Goal: Task Accomplishment & Management: Complete application form

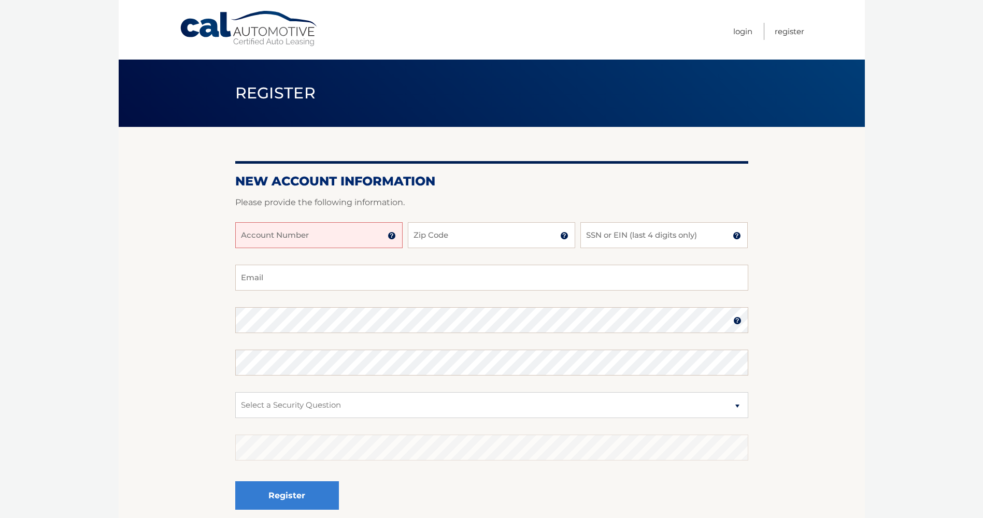
click at [276, 232] on input "Account Number" at bounding box center [318, 235] width 167 height 26
type input "44455987255"
type input "11367"
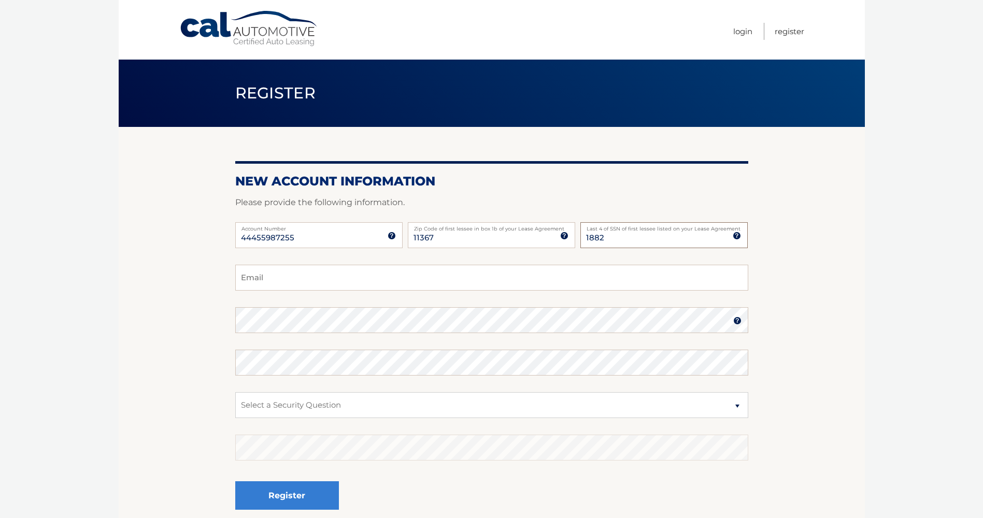
click at [632, 239] on input "1882" at bounding box center [663, 235] width 167 height 26
type input "1880"
type input "david.itzkowitz1@gmail.com"
click at [733, 399] on select "Select a Security Question What was the name of your elementary school? What is…" at bounding box center [491, 405] width 513 height 26
select select "2"
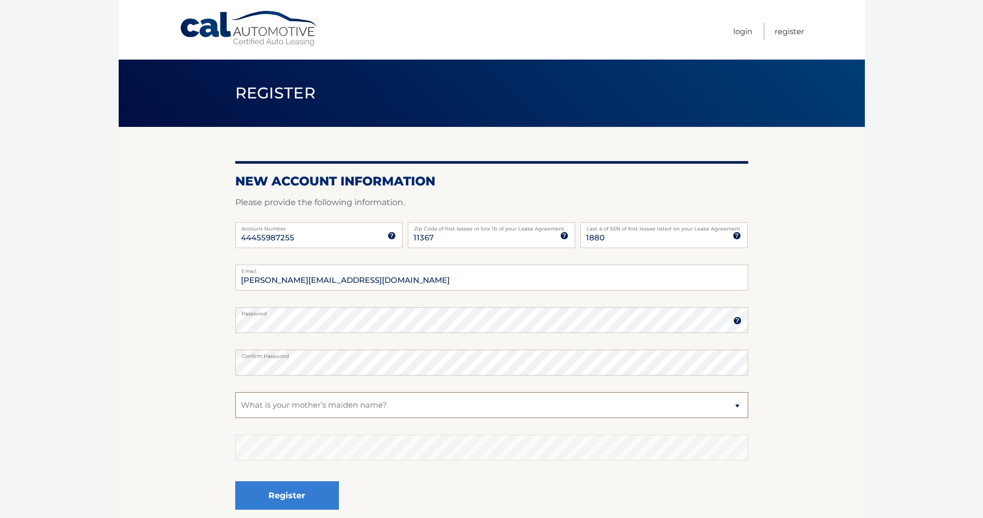
click at [235, 392] on select "Select a Security Question What was the name of your elementary school? What is…" at bounding box center [491, 405] width 513 height 26
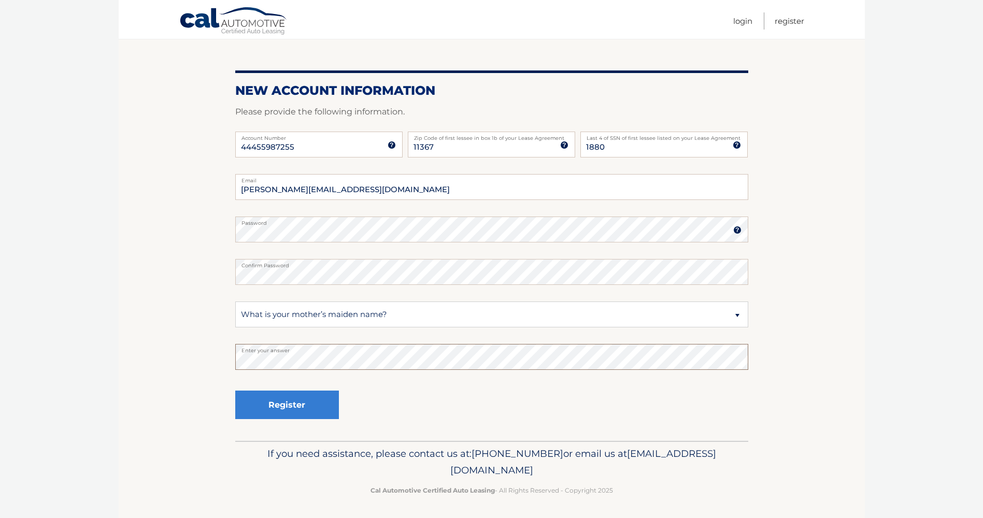
scroll to position [92, 0]
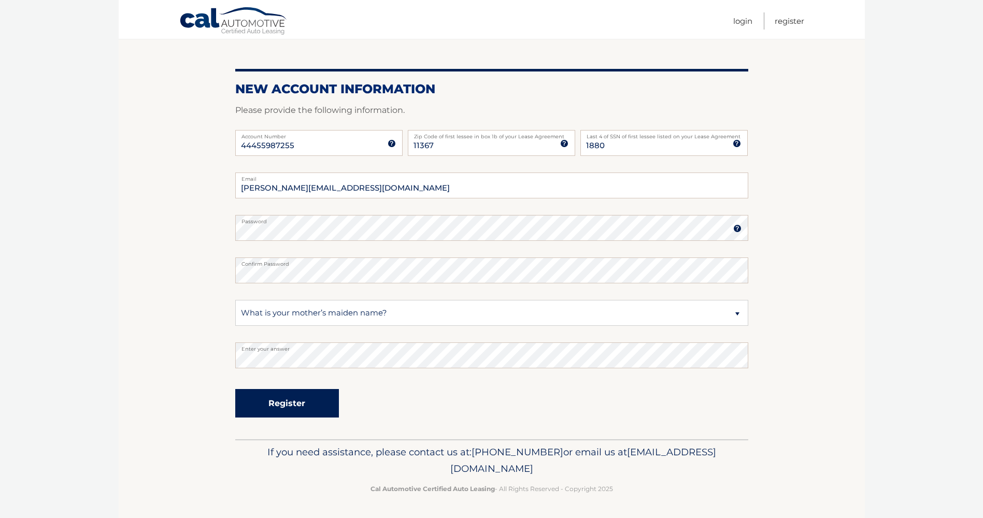
click at [309, 418] on button "Register" at bounding box center [287, 403] width 104 height 28
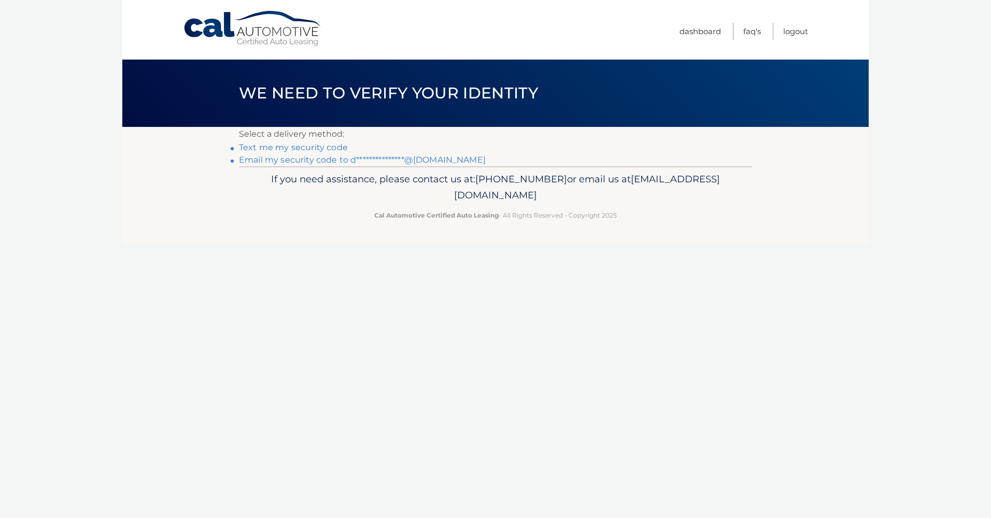
click at [306, 147] on link "Text me my security code" at bounding box center [293, 147] width 109 height 10
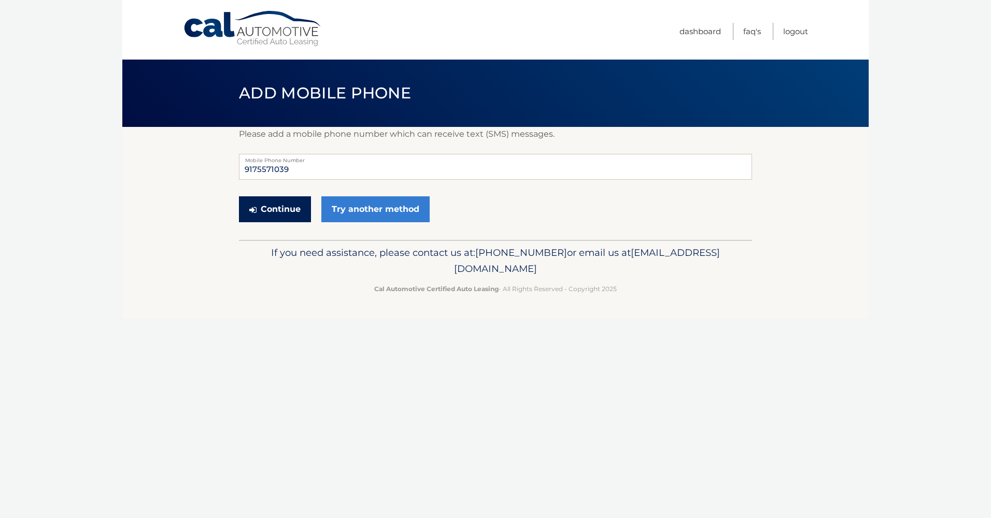
click at [279, 210] on button "Continue" at bounding box center [275, 209] width 72 height 26
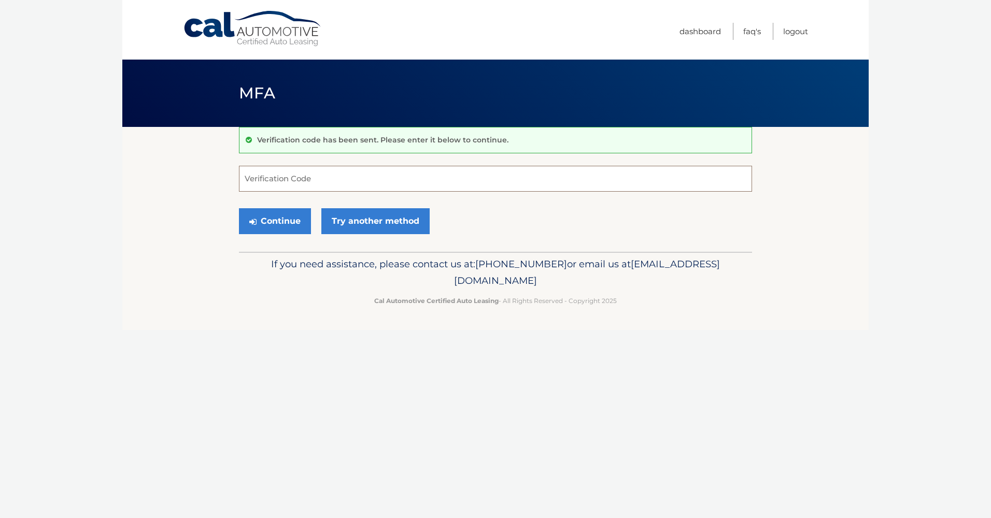
click at [303, 185] on input "Verification Code" at bounding box center [495, 179] width 513 height 26
type input "648686"
click at [289, 212] on button "Continue" at bounding box center [275, 221] width 72 height 26
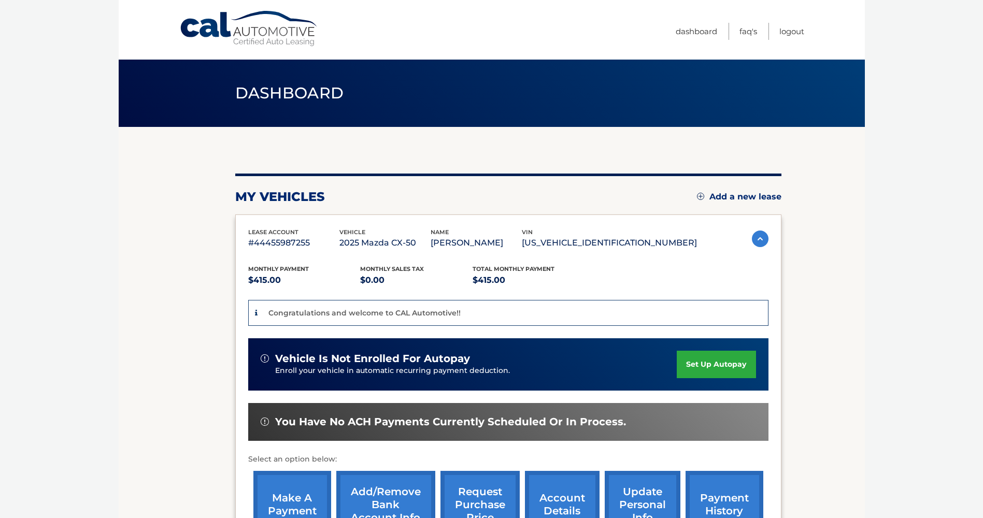
click at [695, 355] on link "set up autopay" at bounding box center [716, 364] width 79 height 27
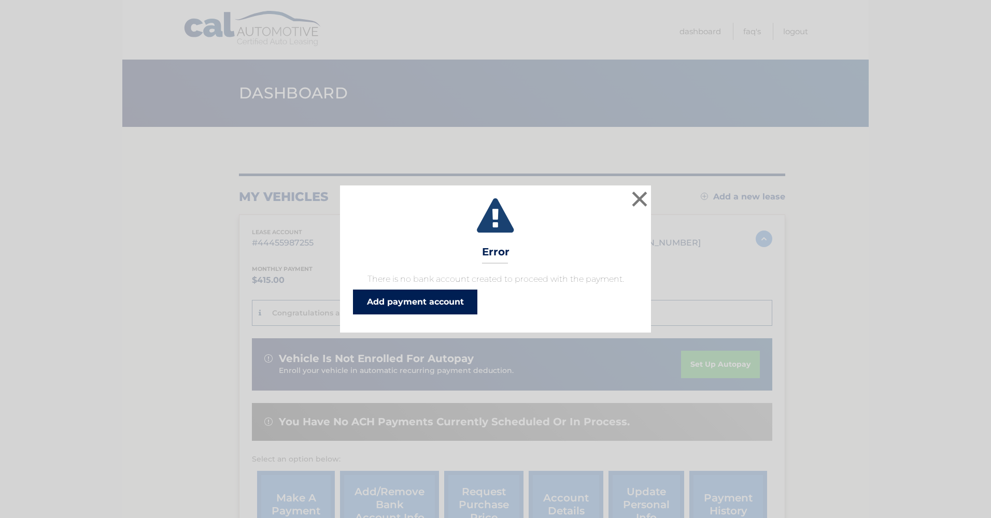
click at [448, 306] on link "Add payment account" at bounding box center [415, 302] width 124 height 25
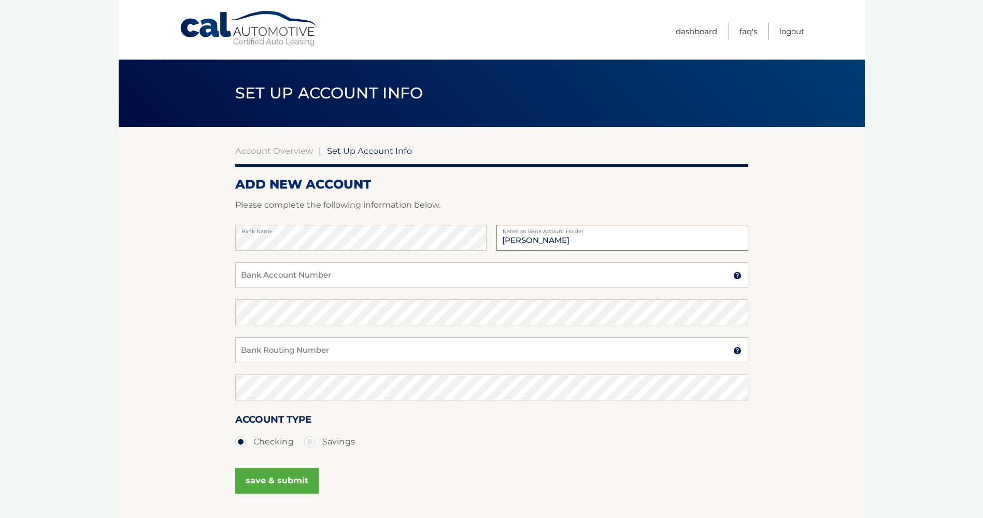
type input "[PERSON_NAME]"
drag, startPoint x: 324, startPoint y: 257, endPoint x: 324, endPoint y: 264, distance: 6.8
click at [324, 264] on fieldset "Bank Name David Itzkowitz Name on Bank Account Holder Bank Account Number A 3-1…" at bounding box center [491, 374] width 513 height 298
click at [325, 270] on input "Bank Account Number" at bounding box center [491, 275] width 513 height 26
type input "790071580"
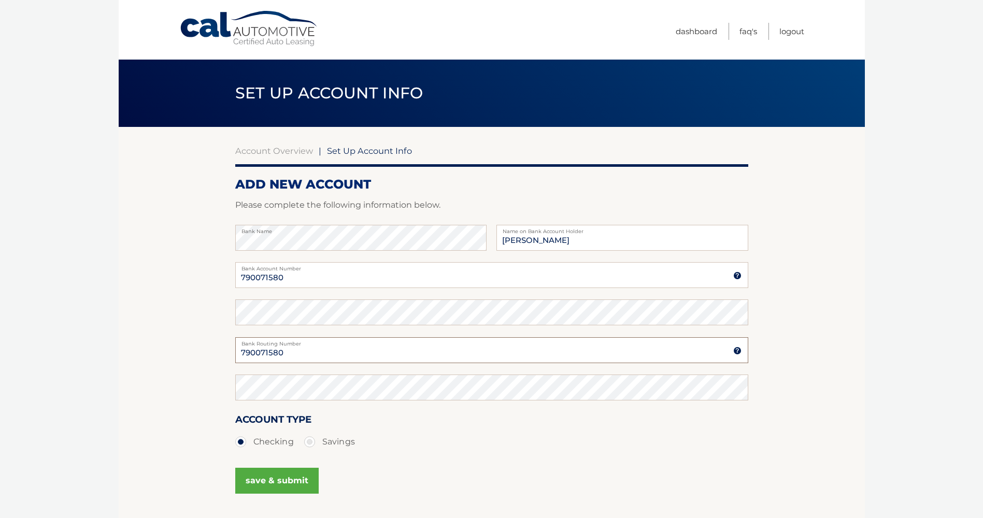
type input "790071580"
click at [306, 354] on input "790071580" at bounding box center [491, 350] width 513 height 26
type input "021000021"
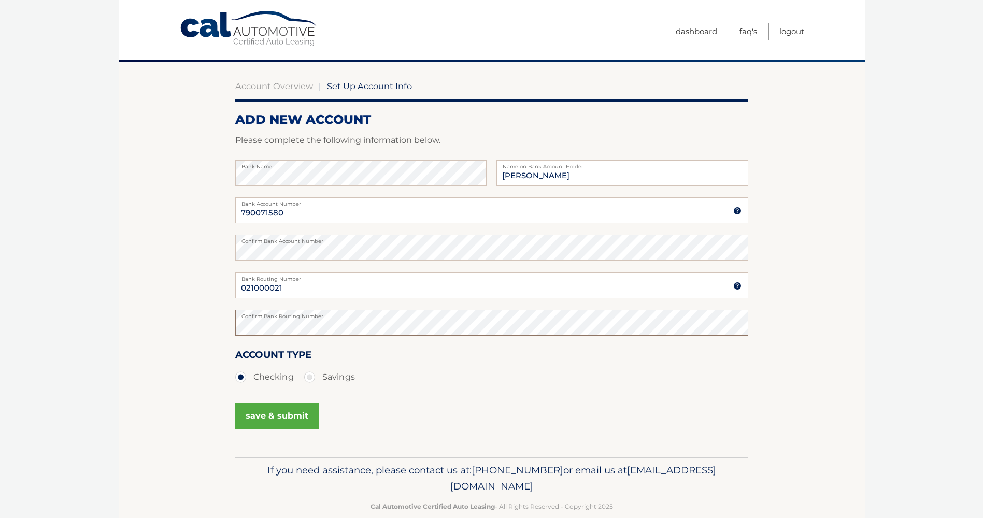
scroll to position [83, 0]
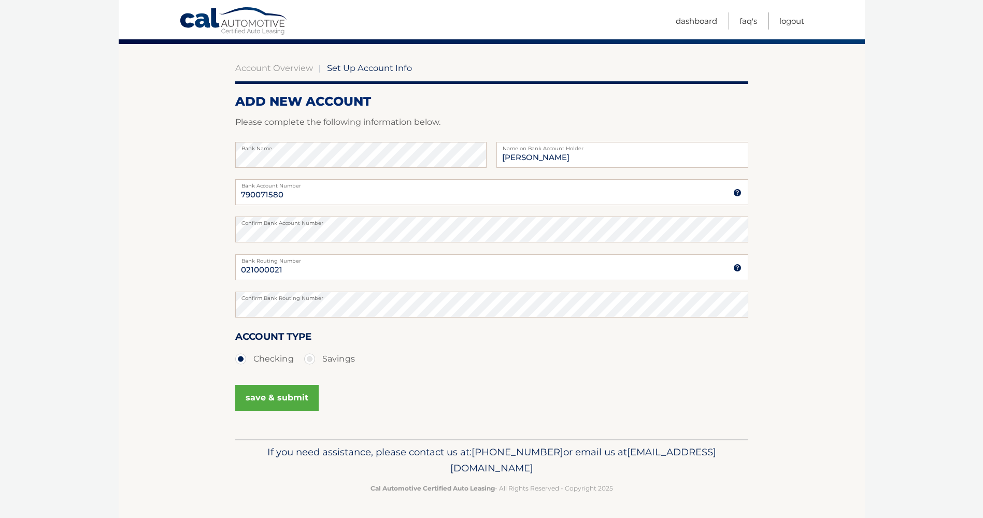
click at [278, 393] on button "save & submit" at bounding box center [276, 398] width 83 height 26
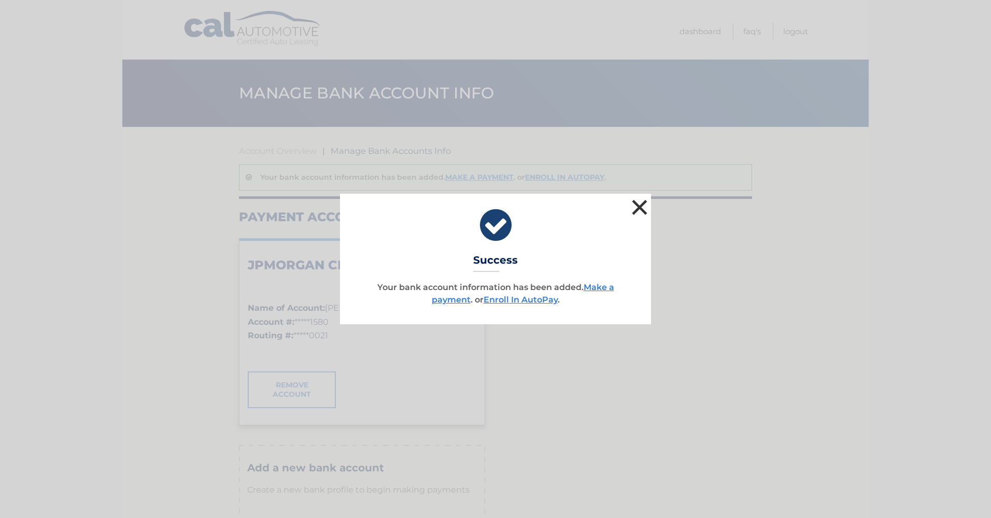
click at [646, 206] on button "×" at bounding box center [639, 207] width 21 height 21
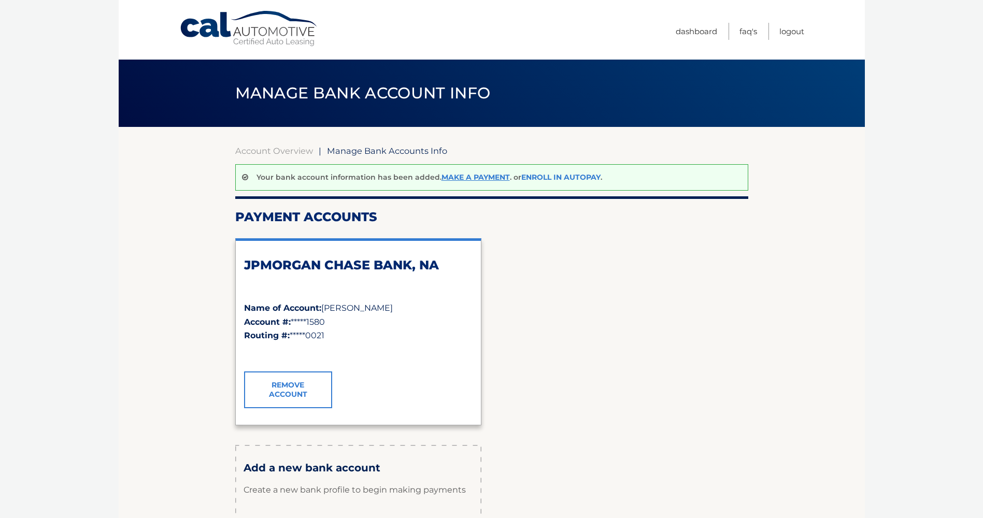
click at [552, 173] on link "Enroll In AutoPay" at bounding box center [560, 177] width 79 height 9
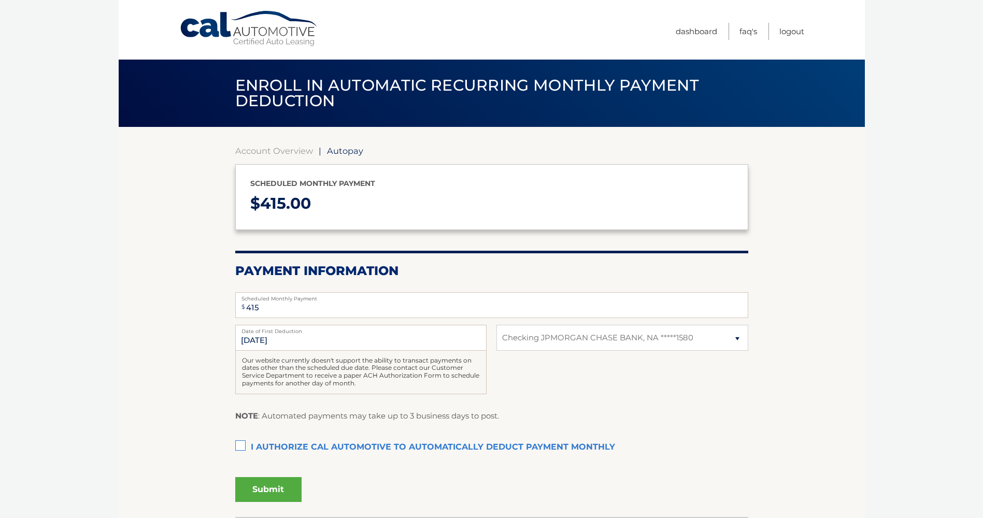
select select "NmExZGRjMjEtMGM1Yy00ZWI5LTg5NDItNjdlOWRmNDExODE2"
click at [237, 446] on label "I authorize cal automotive to automatically deduct payment monthly This checkbo…" at bounding box center [491, 447] width 513 height 21
click at [0, 0] on input "I authorize cal automotive to automatically deduct payment monthly This checkbo…" at bounding box center [0, 0] width 0 height 0
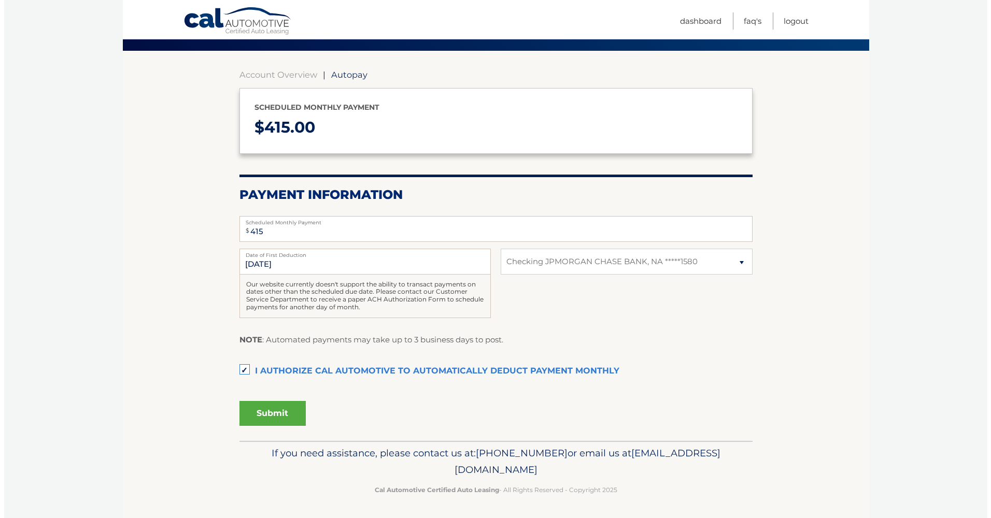
scroll to position [77, 0]
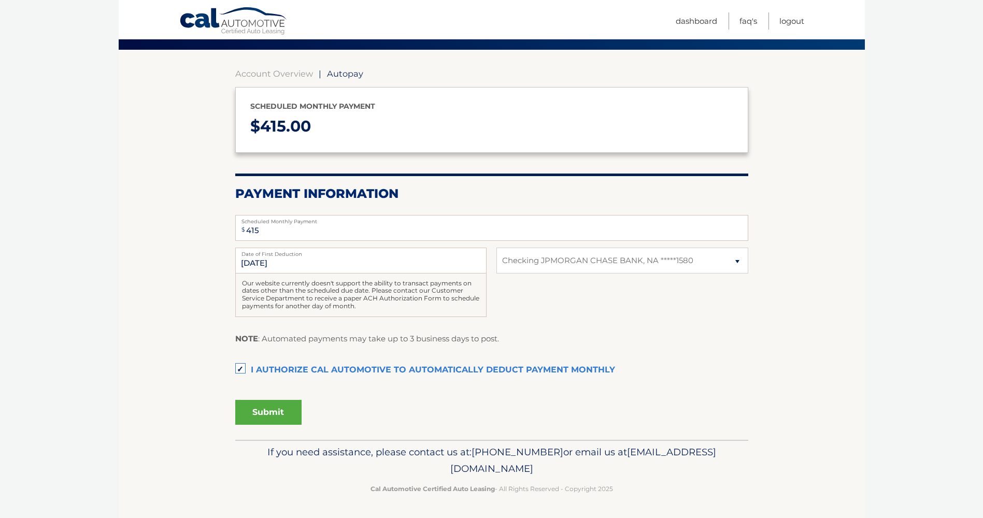
click at [289, 416] on button "Submit" at bounding box center [268, 412] width 66 height 25
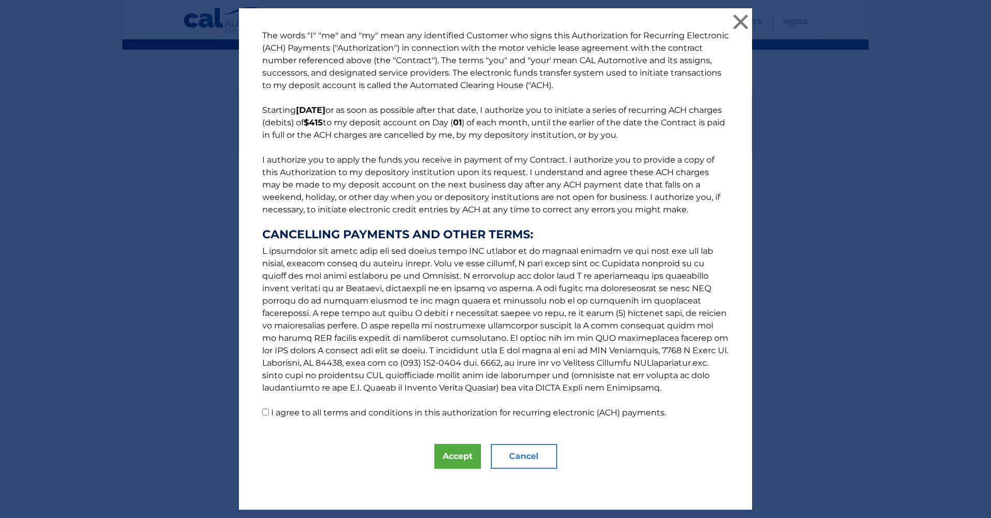
click at [289, 416] on label "I agree to all terms and conditions in this authorization for recurring electro…" at bounding box center [468, 413] width 395 height 10
click at [269, 415] on input "I agree to all terms and conditions in this authorization for recurring electro…" at bounding box center [265, 412] width 7 height 7
checkbox input "true"
click at [437, 452] on button "Accept" at bounding box center [457, 456] width 47 height 25
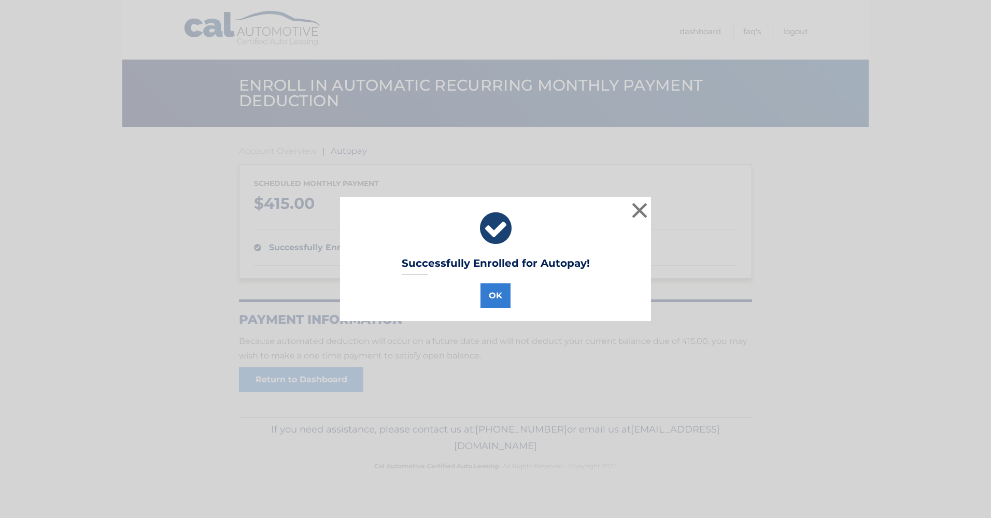
click at [496, 281] on div "OK" at bounding box center [495, 293] width 285 height 29
click at [495, 293] on button "OK" at bounding box center [495, 295] width 30 height 25
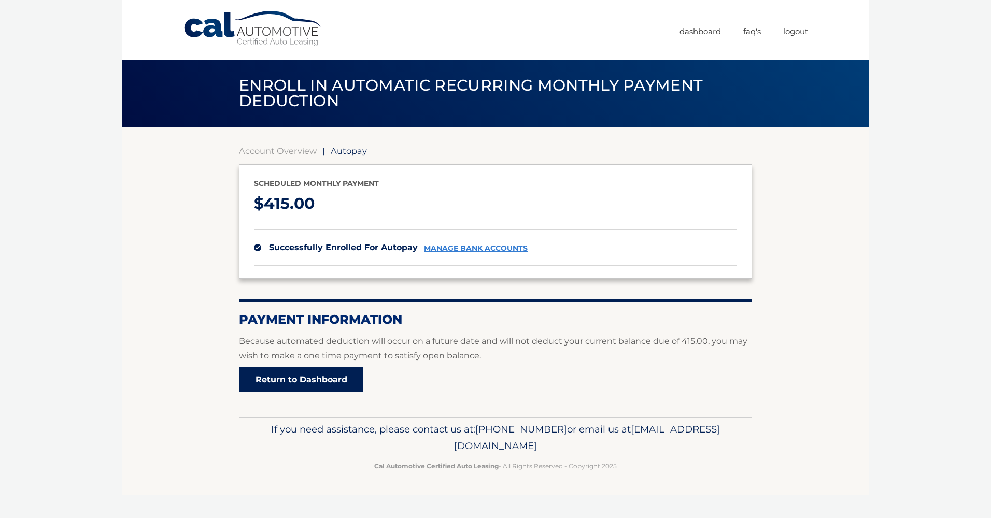
click at [312, 383] on link "Return to Dashboard" at bounding box center [301, 379] width 124 height 25
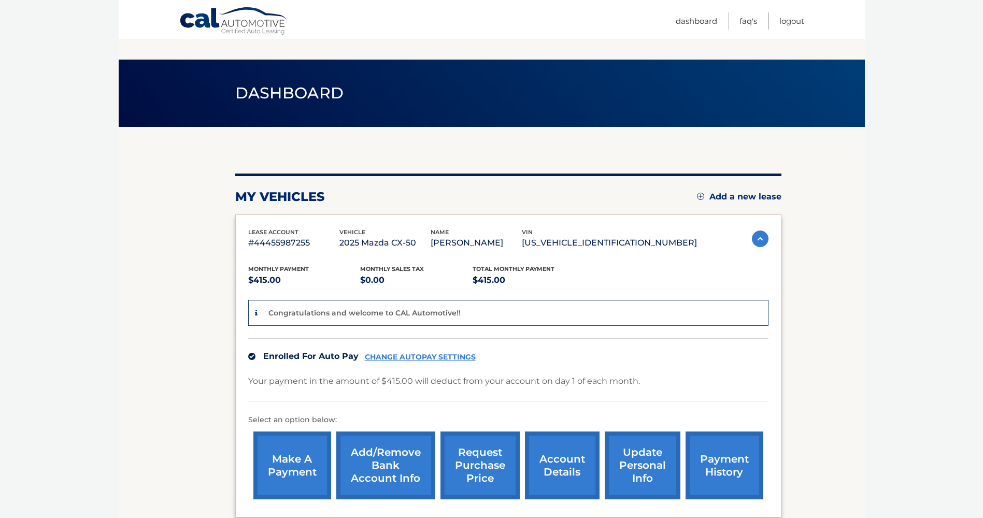
scroll to position [109, 0]
